Goal: Task Accomplishment & Management: Manage account settings

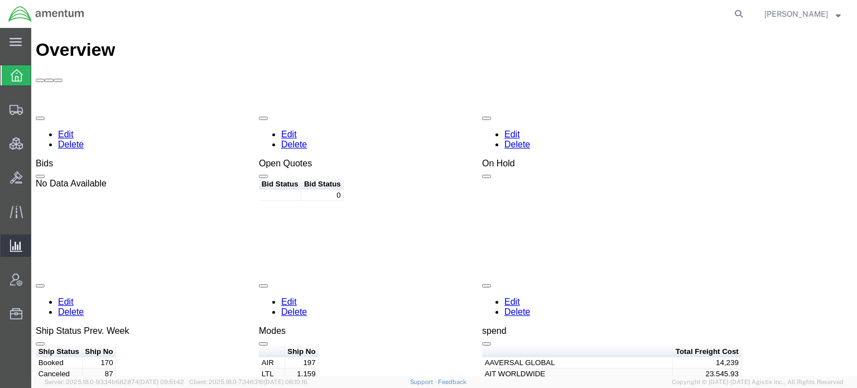
click at [0, 0] on span "Ad Hoc Reports" at bounding box center [0, 0] width 0 height 0
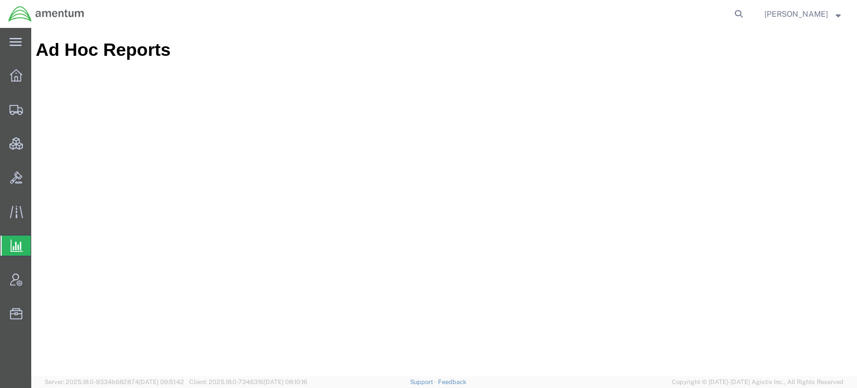
click at [821, 15] on span "[PERSON_NAME]" at bounding box center [797, 14] width 64 height 12
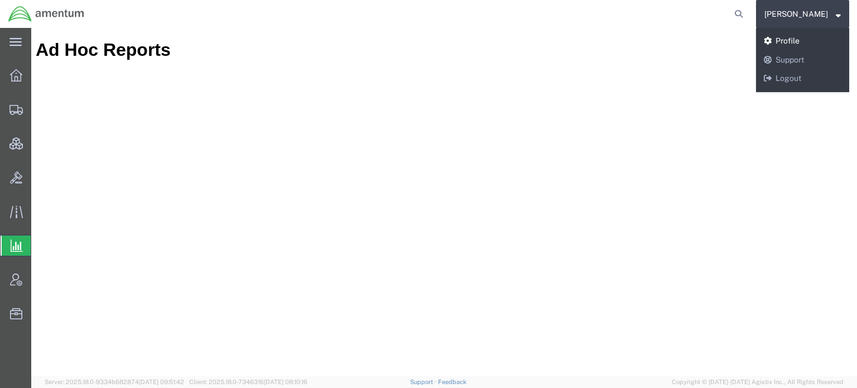
click at [794, 38] on link "Profile" at bounding box center [802, 41] width 93 height 19
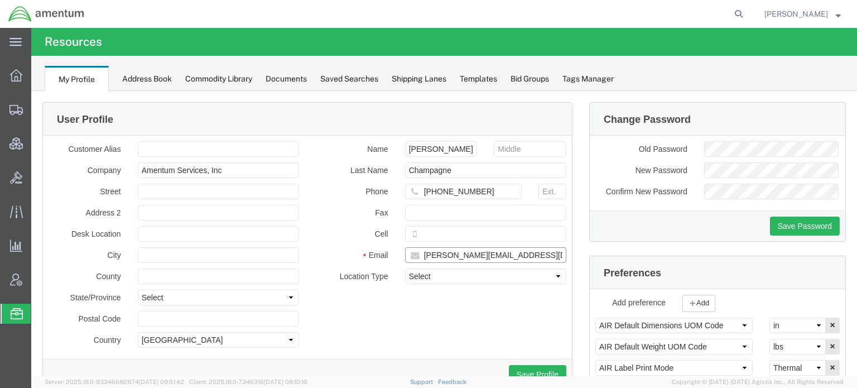
click at [468, 261] on input "[PERSON_NAME][EMAIL_ADDRESS][DOMAIN_NAME]" at bounding box center [485, 255] width 161 height 16
click at [0, 0] on span "Saved Reports" at bounding box center [0, 0] width 0 height 0
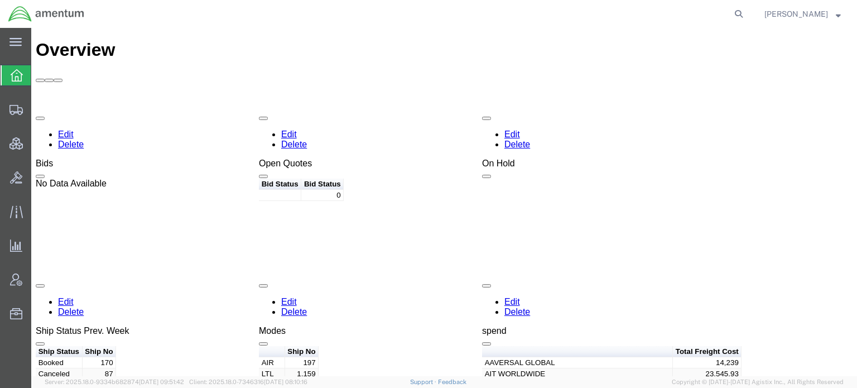
click at [786, 12] on span "[PERSON_NAME]" at bounding box center [797, 14] width 64 height 12
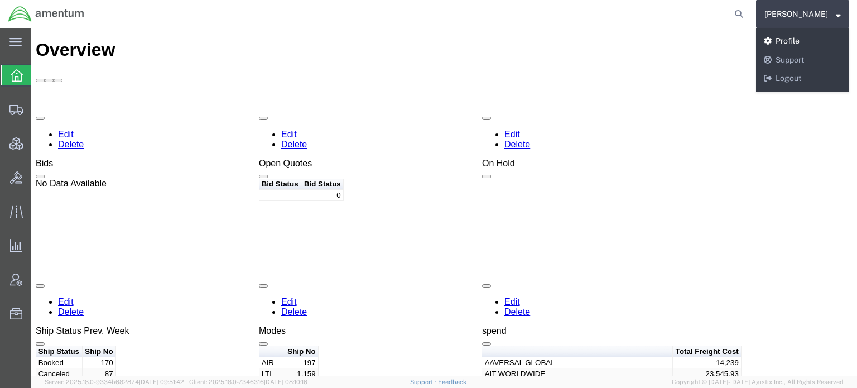
click at [786, 41] on link "Profile" at bounding box center [802, 41] width 93 height 19
